Goal: Information Seeking & Learning: Learn about a topic

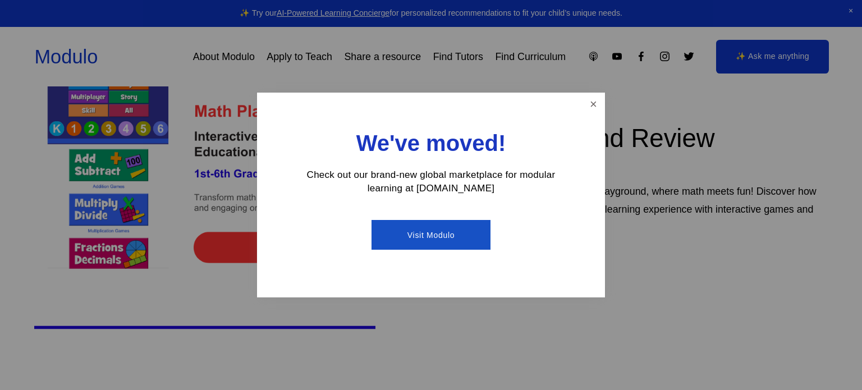
scroll to position [410, 0]
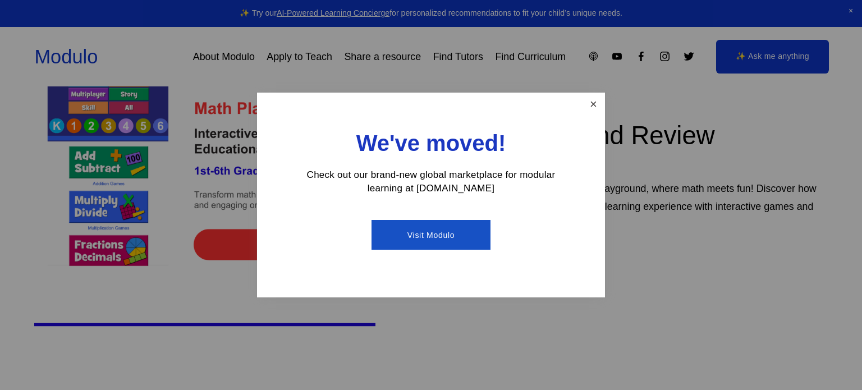
click at [590, 100] on link "Close" at bounding box center [594, 104] width 20 height 20
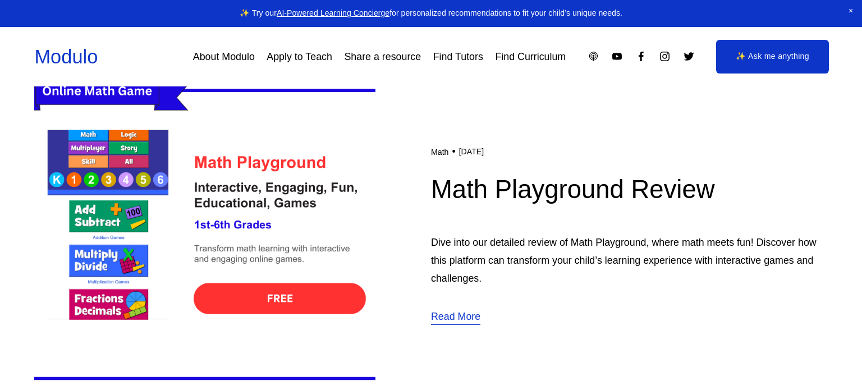
scroll to position [350, 0]
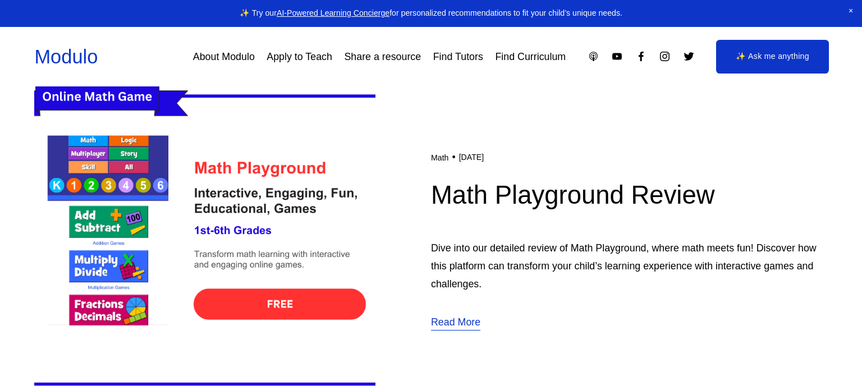
click at [279, 298] on img at bounding box center [204, 241] width 341 height 342
